Goal: Information Seeking & Learning: Learn about a topic

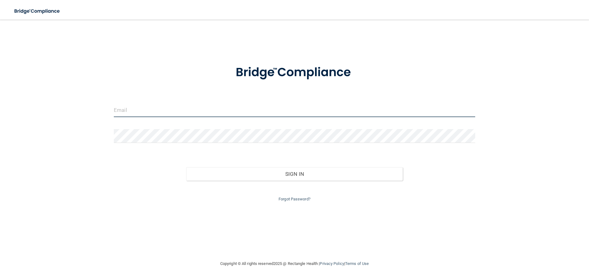
click at [218, 110] on input "email" at bounding box center [295, 110] width 362 height 14
type input "[EMAIL_ADDRESS][DOMAIN_NAME]"
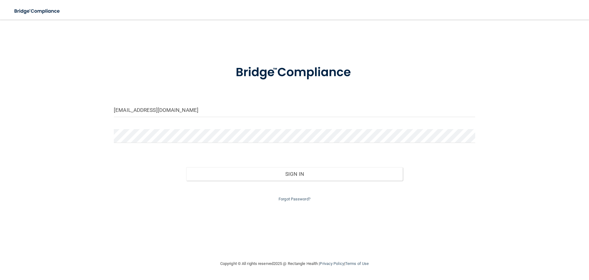
click at [503, 81] on div "[EMAIL_ADDRESS][DOMAIN_NAME] Invalid email/password. You don't have permission …" at bounding box center [294, 140] width 565 height 228
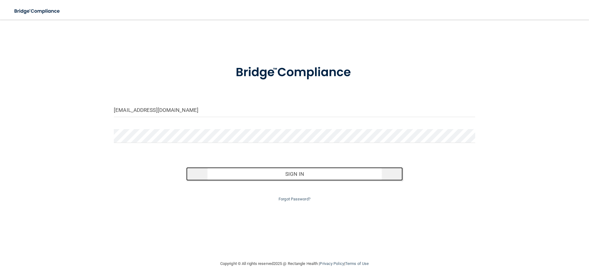
click at [289, 171] on button "Sign In" at bounding box center [294, 174] width 217 height 14
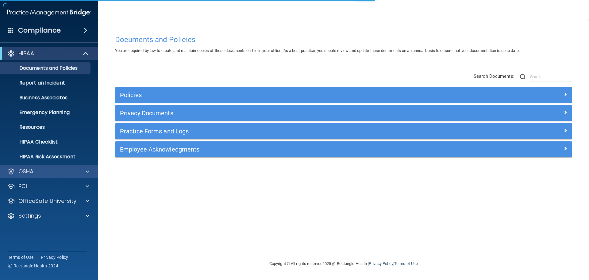
click at [89, 167] on div "OSHA" at bounding box center [49, 171] width 99 height 12
click at [92, 175] on div "OSHA" at bounding box center [49, 171] width 99 height 12
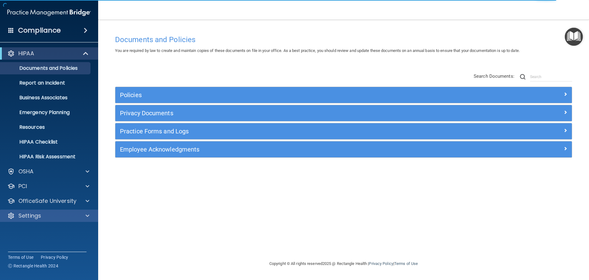
click at [83, 211] on div "Settings" at bounding box center [49, 215] width 99 height 12
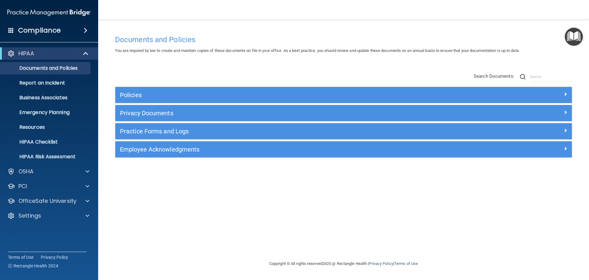
click at [318, 79] on div "Policies Select All (Unselect 0) Unselect All Print Selected (0) Acceptable Use…" at bounding box center [344, 116] width 467 height 98
click at [69, 174] on div "OSHA" at bounding box center [41, 171] width 76 height 7
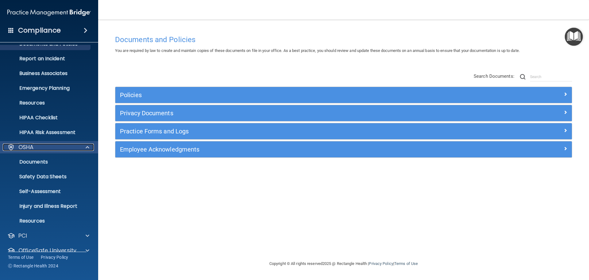
scroll to position [49, 0]
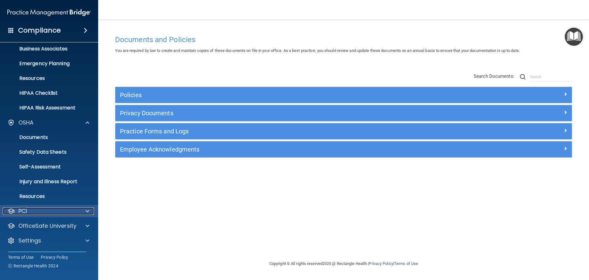
click at [61, 208] on div "PCI" at bounding box center [41, 210] width 76 height 7
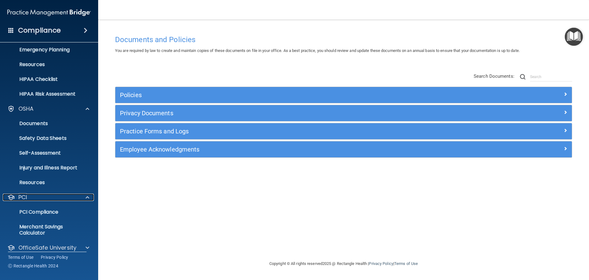
scroll to position [84, 0]
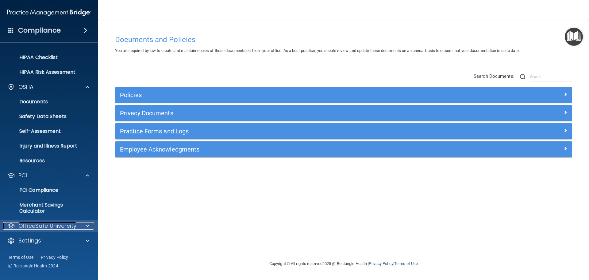
click at [70, 226] on p "OfficeSafe University" at bounding box center [47, 225] width 58 height 7
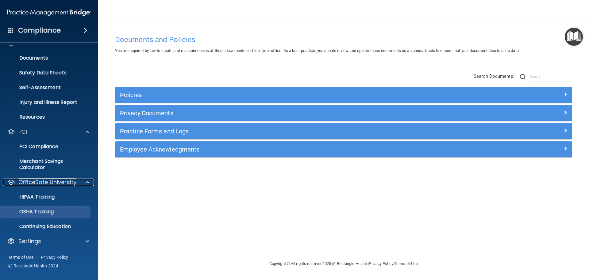
scroll to position [129, 0]
click at [71, 233] on div "HIPAA Documents and Policies Report an Incident Business Associates Emergency P…" at bounding box center [49, 83] width 99 height 335
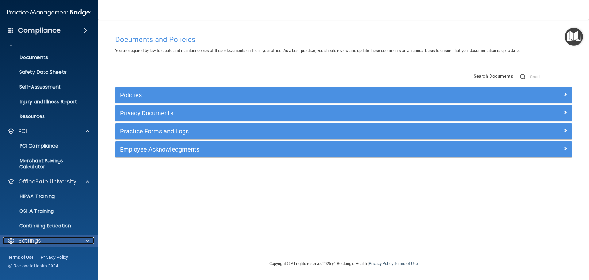
click at [71, 237] on div "Settings" at bounding box center [41, 240] width 76 height 7
click at [85, 240] on div at bounding box center [86, 240] width 15 height 7
click at [52, 33] on h4 "Compliance" at bounding box center [39, 30] width 43 height 9
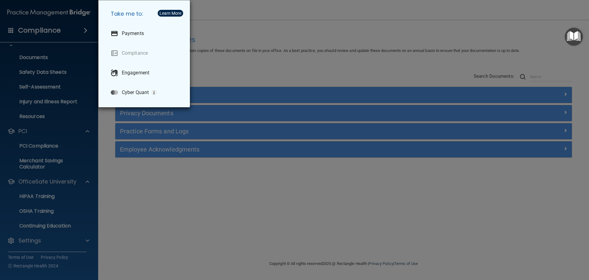
click at [7, 34] on div "Take me to: Payments Compliance Engagement Cyber Quant" at bounding box center [294, 140] width 589 height 280
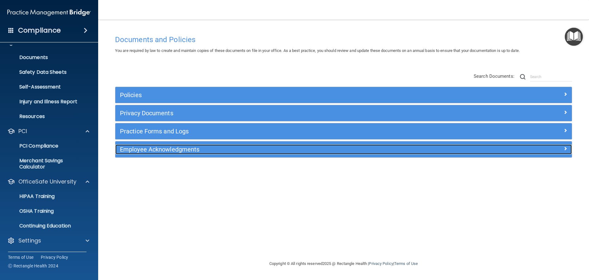
drag, startPoint x: 181, startPoint y: 152, endPoint x: 195, endPoint y: 153, distance: 14.8
click at [181, 151] on h5 "Employee Acknowledgments" at bounding box center [286, 149] width 333 height 7
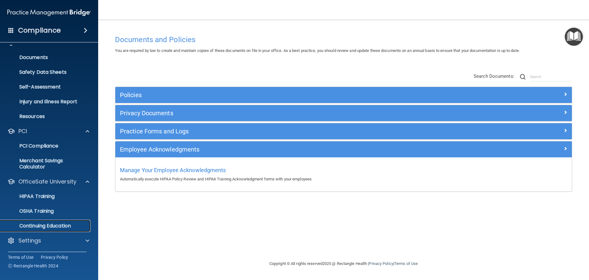
click at [57, 226] on p "Continuing Education" at bounding box center [46, 226] width 84 height 6
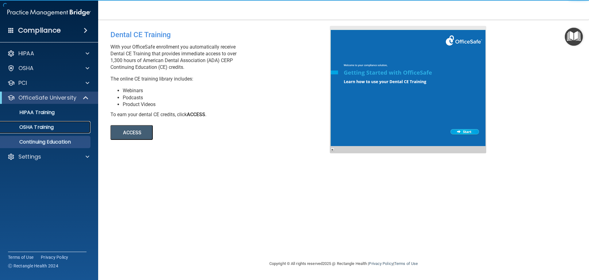
click at [53, 126] on p "OSHA Training" at bounding box center [29, 127] width 50 height 6
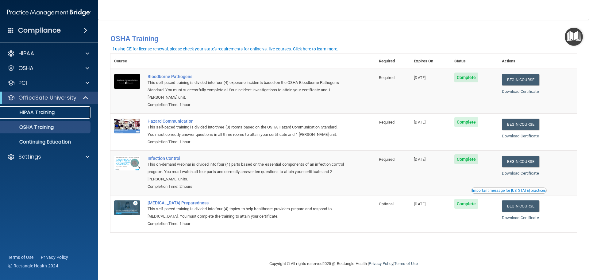
click at [58, 112] on div "HIPAA Training" at bounding box center [46, 112] width 84 height 6
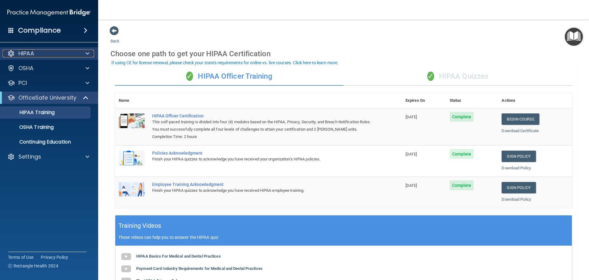
click at [44, 50] on div "HIPAA" at bounding box center [41, 53] width 76 height 7
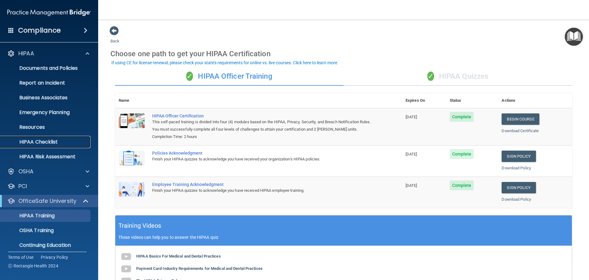
click at [55, 142] on p "HIPAA Checklist" at bounding box center [46, 142] width 84 height 6
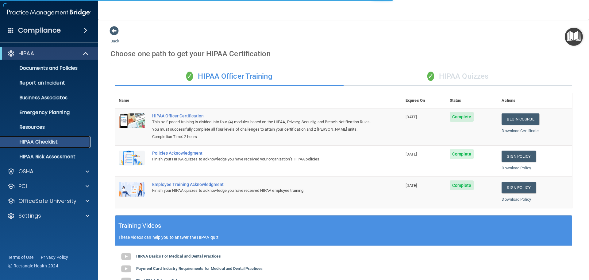
click at [60, 143] on p "HIPAA Checklist" at bounding box center [46, 142] width 84 height 6
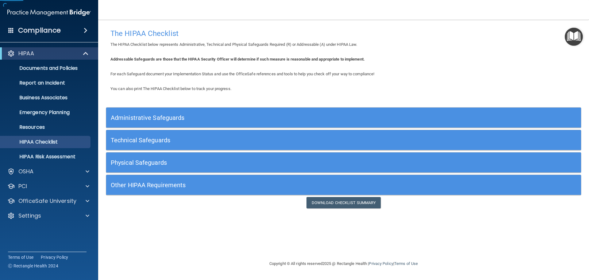
click at [86, 32] on span at bounding box center [86, 30] width 4 height 7
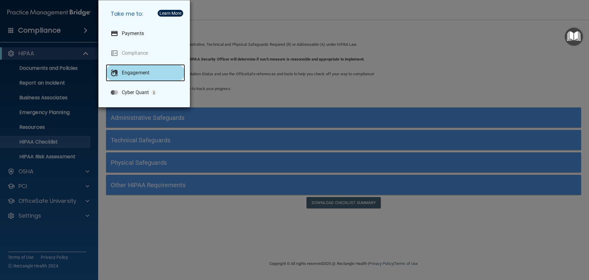
click at [141, 71] on p "Engagement" at bounding box center [136, 73] width 28 height 6
click at [325, 97] on div "Take me to: Payments Compliance Engagement Cyber Quant" at bounding box center [294, 140] width 589 height 280
